Goal: Navigation & Orientation: Find specific page/section

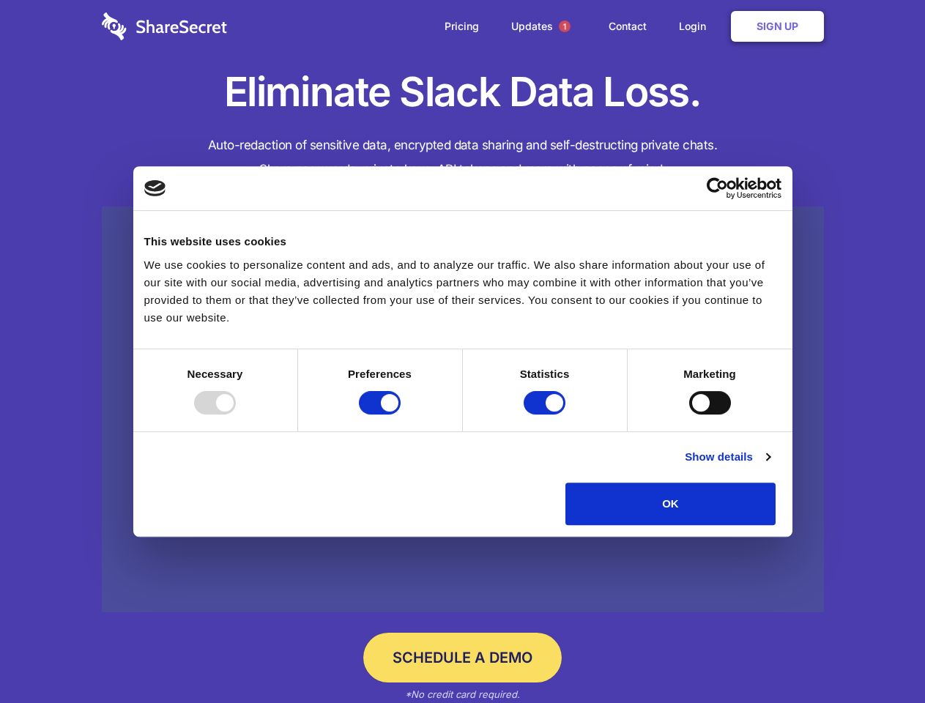
click at [236, 414] on div at bounding box center [215, 402] width 42 height 23
click at [401, 414] on input "Preferences" at bounding box center [380, 402] width 42 height 23
checkbox input "false"
click at [546, 414] on input "Statistics" at bounding box center [545, 402] width 42 height 23
checkbox input "false"
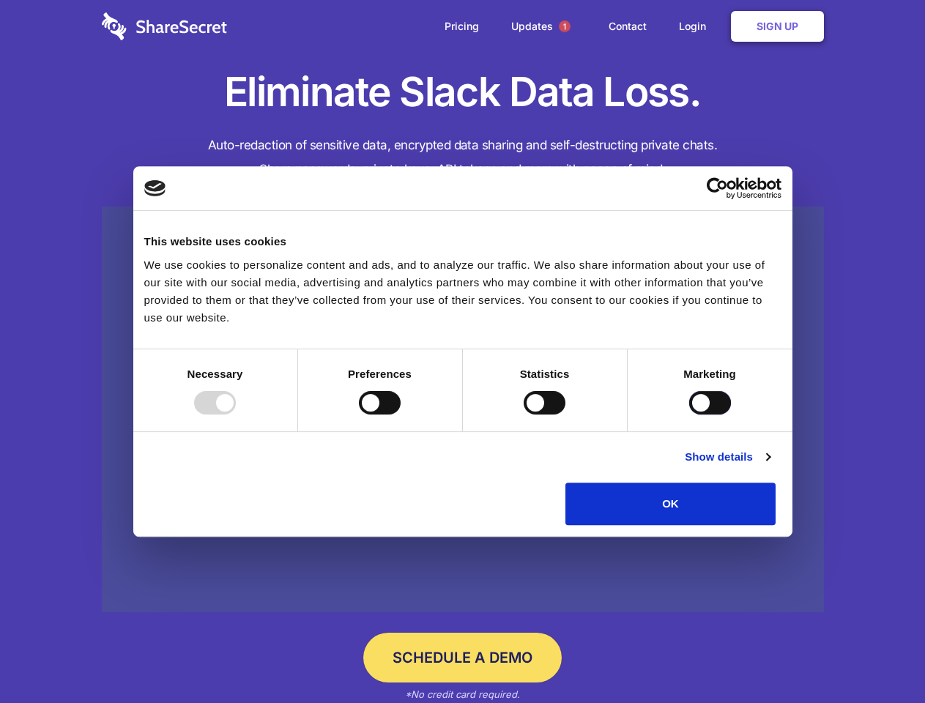
click at [689, 414] on input "Marketing" at bounding box center [710, 402] width 42 height 23
checkbox input "true"
click at [770, 466] on link "Show details" at bounding box center [727, 457] width 85 height 18
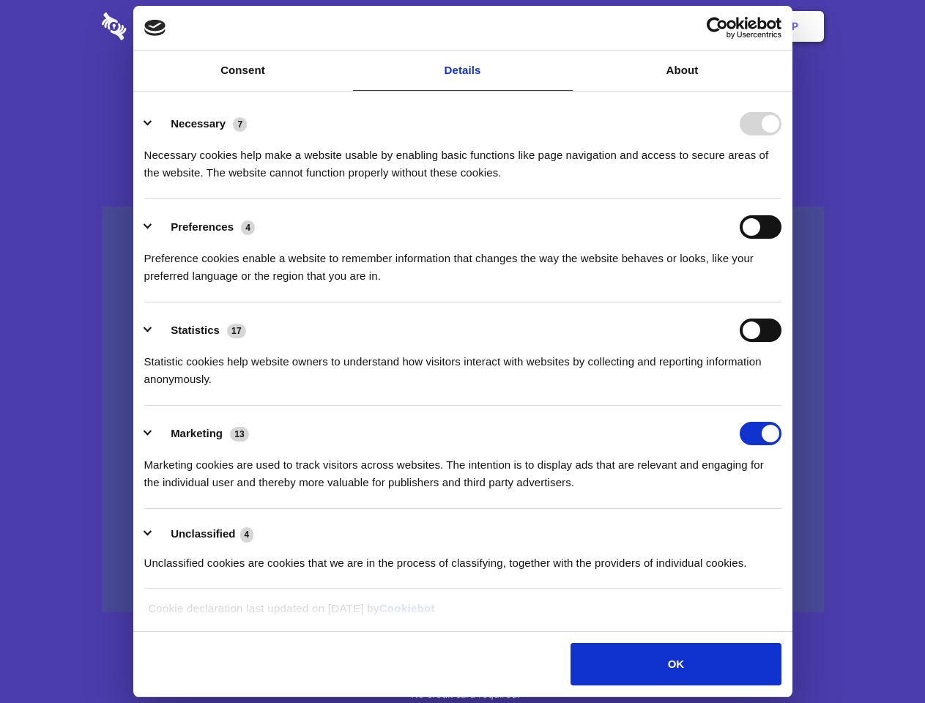
click at [781, 199] on li "Necessary 7 Necessary cookies help make a website usable by enabling basic func…" at bounding box center [462, 147] width 637 height 103
click at [564, 26] on span "1" at bounding box center [565, 27] width 12 height 12
